Goal: Find specific page/section: Find specific page/section

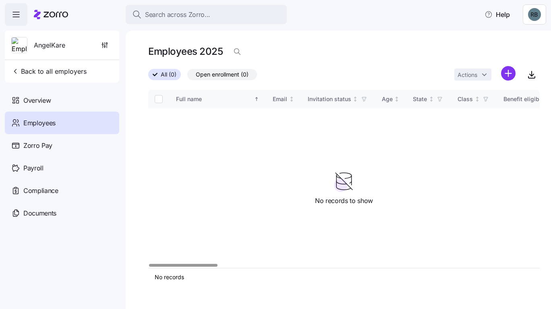
click at [64, 102] on div "Overview" at bounding box center [62, 100] width 114 height 23
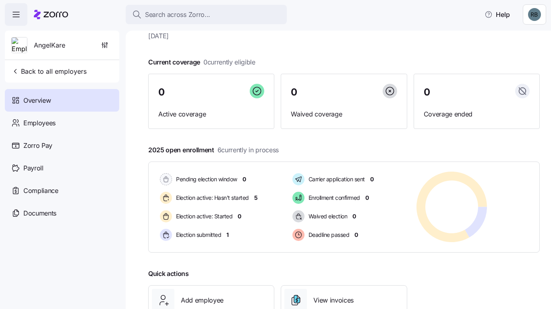
scroll to position [40, 0]
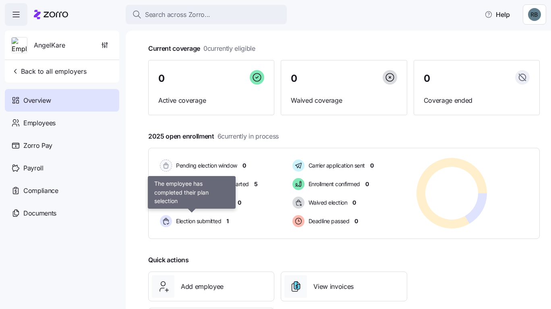
click at [219, 217] on span "Election submitted" at bounding box center [198, 221] width 48 height 8
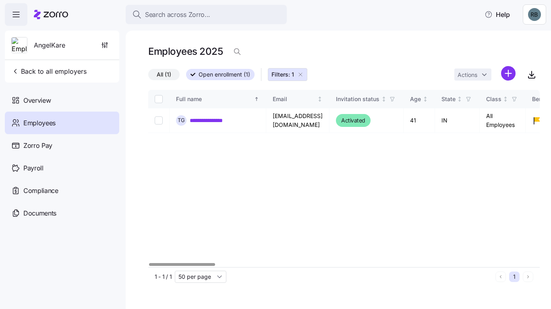
click at [41, 97] on span "Overview" at bounding box center [36, 100] width 27 height 10
